Goal: Task Accomplishment & Management: Complete application form

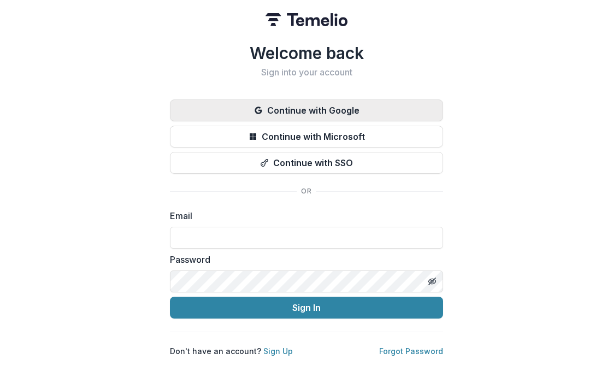
click at [334, 106] on button "Continue with Google" at bounding box center [306, 111] width 273 height 22
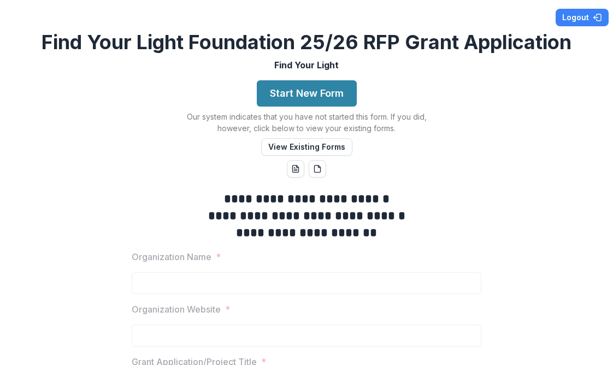
click at [118, 166] on div "**********" at bounding box center [306, 182] width 613 height 365
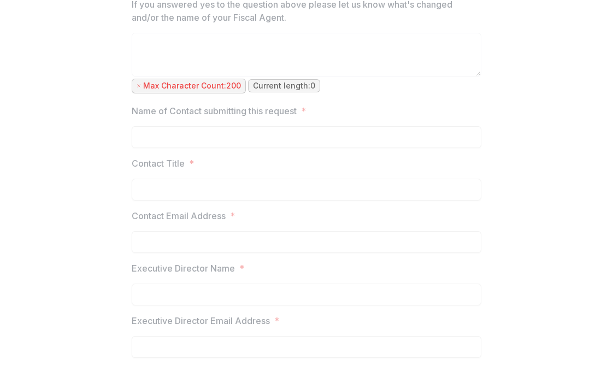
scroll to position [1481, 0]
